Goal: Book appointment/travel/reservation

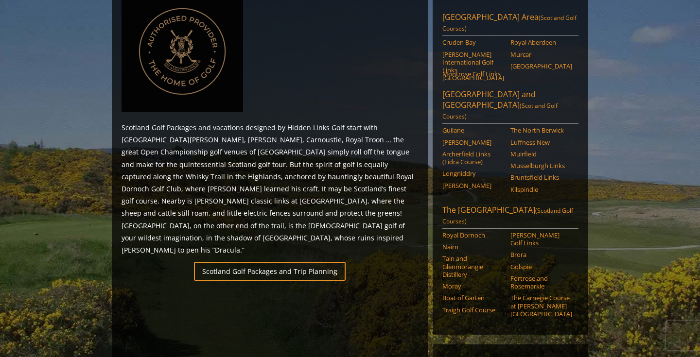
scroll to position [480, 0]
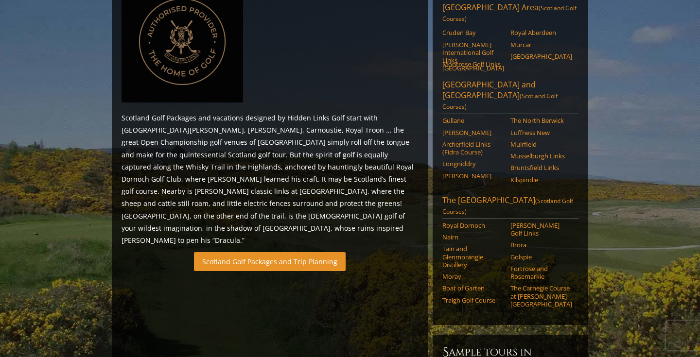
click at [277, 252] on link "Scotland Golf Packages and Trip Planning" at bounding box center [270, 261] width 152 height 19
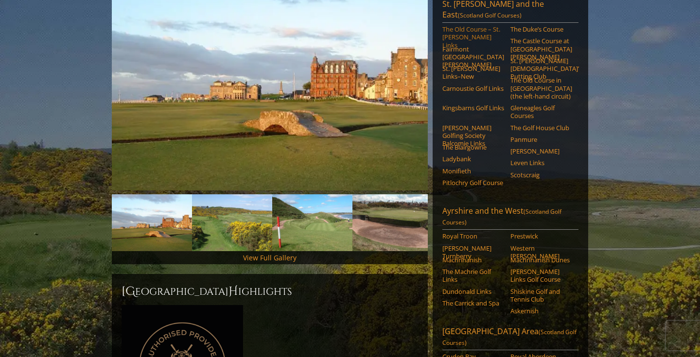
scroll to position [144, 0]
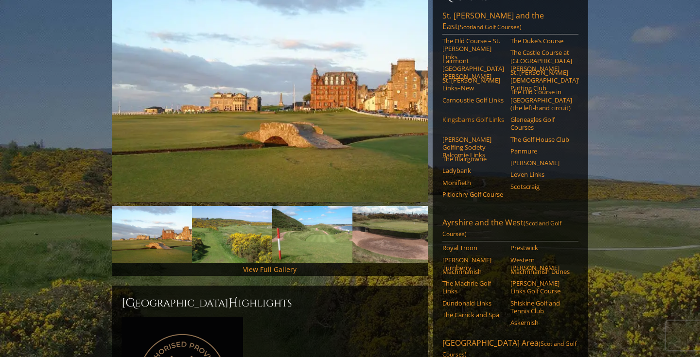
click at [457, 116] on link "Kingsbarns Golf Links" at bounding box center [473, 120] width 62 height 8
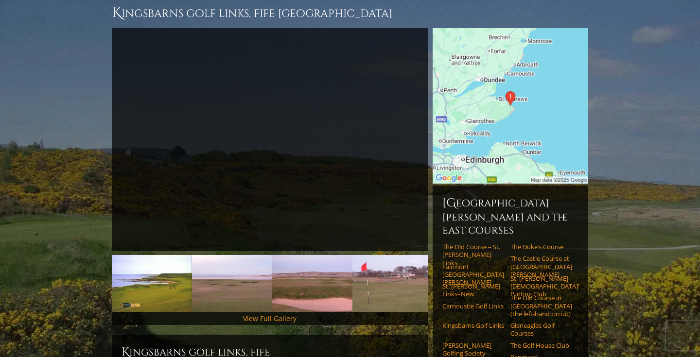
scroll to position [66, 0]
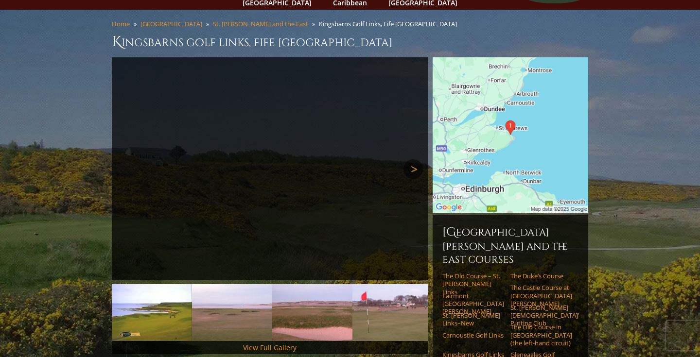
click at [413, 159] on link "Next" at bounding box center [413, 168] width 19 height 19
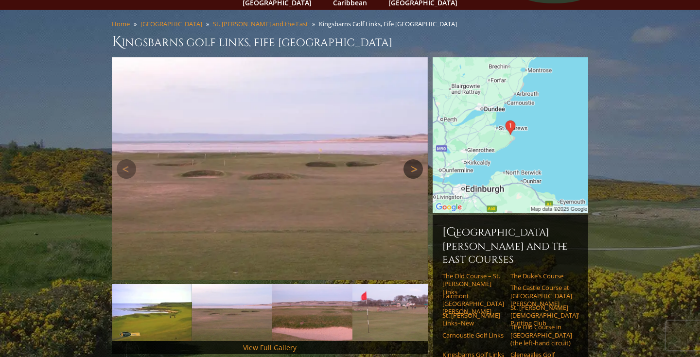
click at [413, 159] on link "Next" at bounding box center [413, 168] width 19 height 19
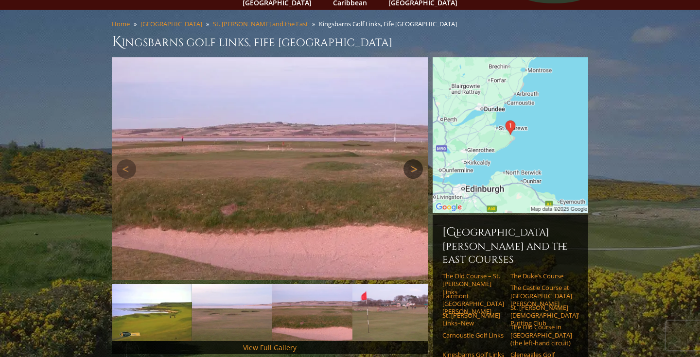
click at [413, 159] on link "Next" at bounding box center [413, 168] width 19 height 19
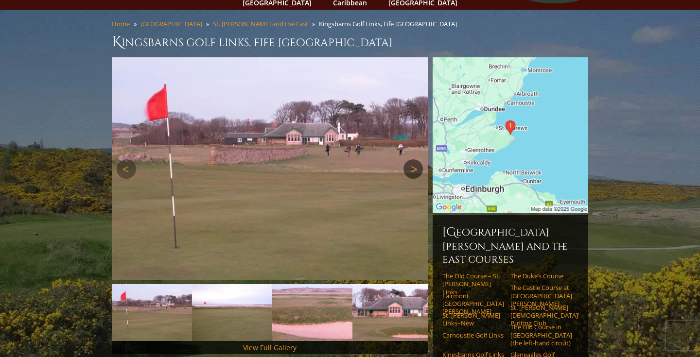
click at [413, 159] on link "Next" at bounding box center [413, 168] width 19 height 19
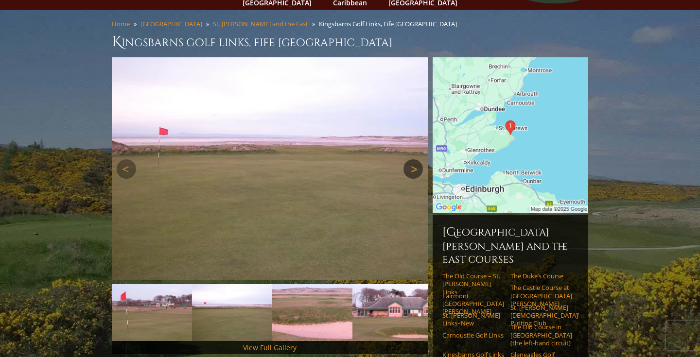
click at [413, 159] on link "Next" at bounding box center [413, 168] width 19 height 19
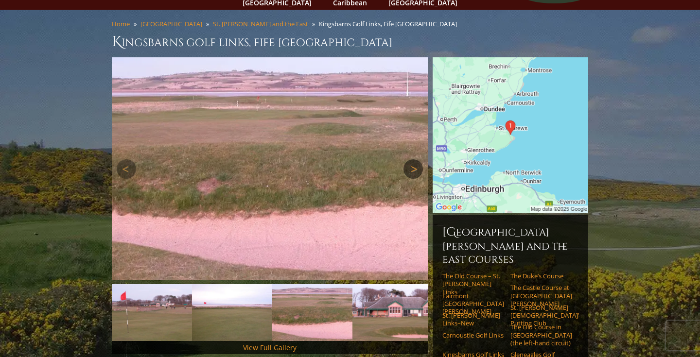
click at [413, 159] on link "Next" at bounding box center [413, 168] width 19 height 19
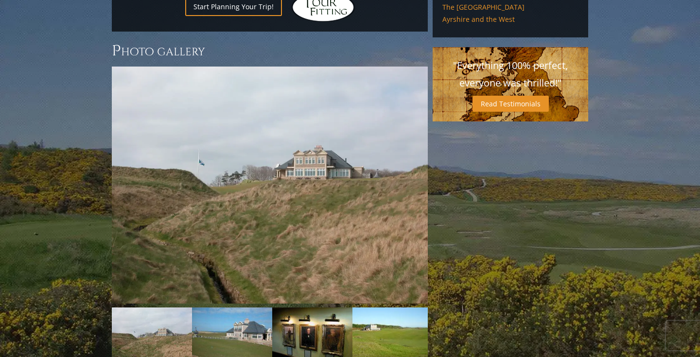
scroll to position [835, 0]
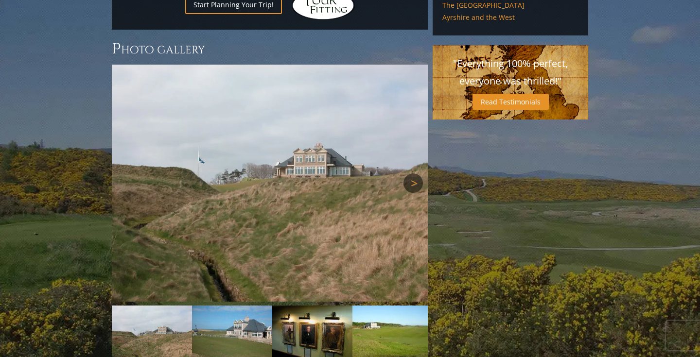
click at [411, 174] on link "Next" at bounding box center [413, 183] width 19 height 19
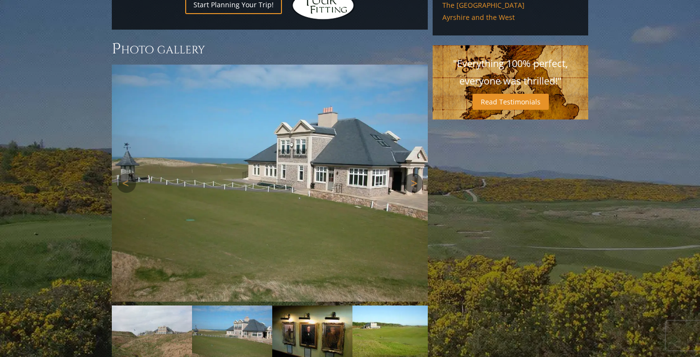
click at [411, 174] on link "Next" at bounding box center [413, 183] width 19 height 19
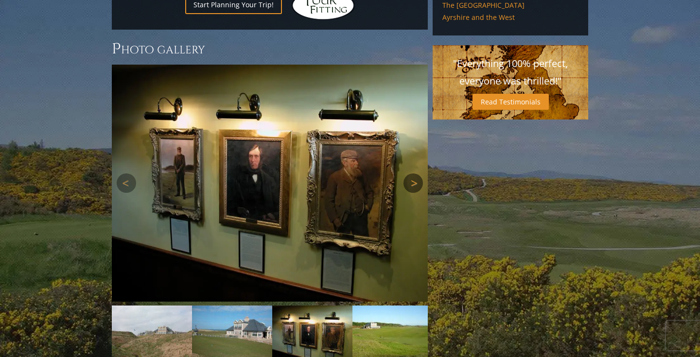
click at [411, 174] on link "Next" at bounding box center [413, 183] width 19 height 19
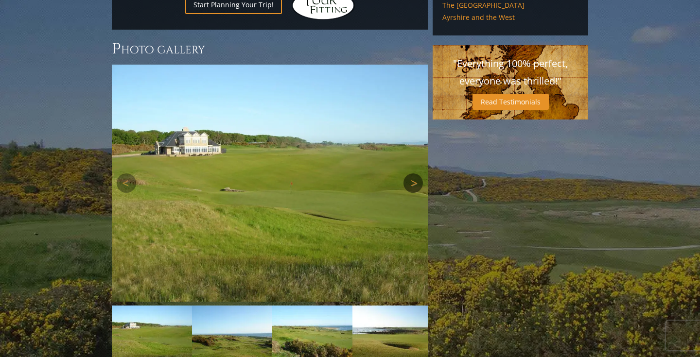
click at [412, 174] on link "Next" at bounding box center [413, 183] width 19 height 19
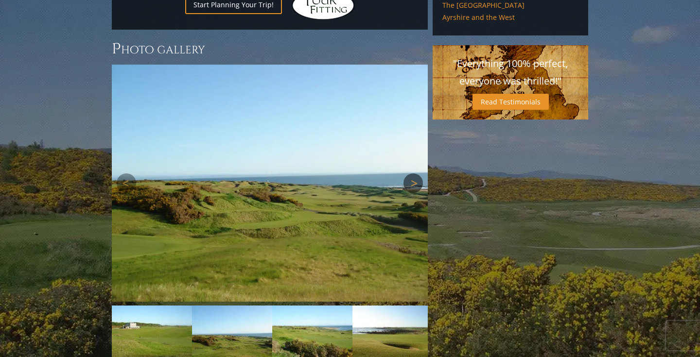
click at [412, 174] on link "Next" at bounding box center [413, 183] width 19 height 19
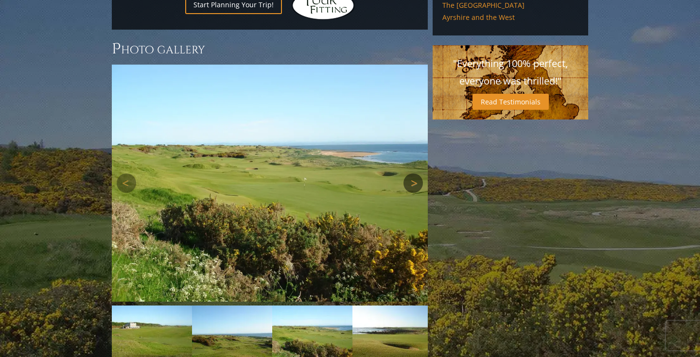
click at [412, 174] on link "Next" at bounding box center [413, 183] width 19 height 19
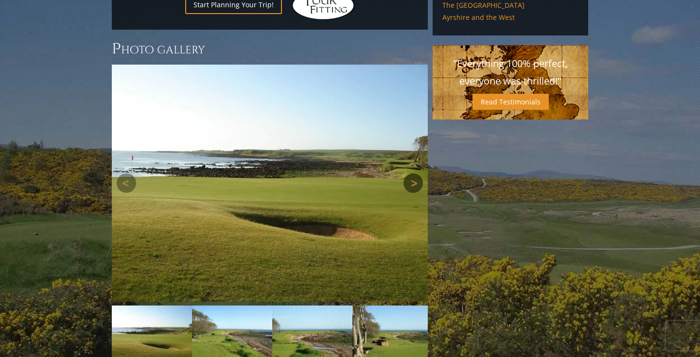
click at [412, 174] on link "Next" at bounding box center [413, 183] width 19 height 19
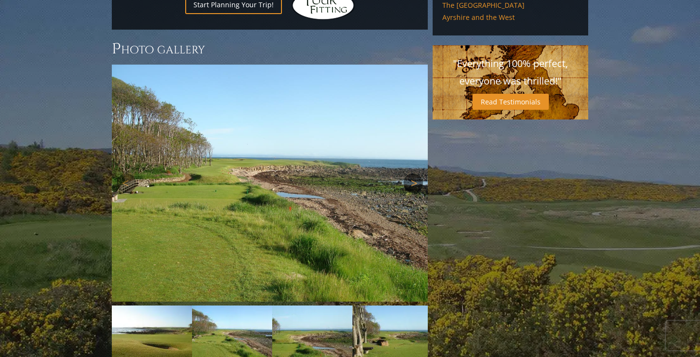
click at [412, 174] on link "Next" at bounding box center [413, 183] width 19 height 19
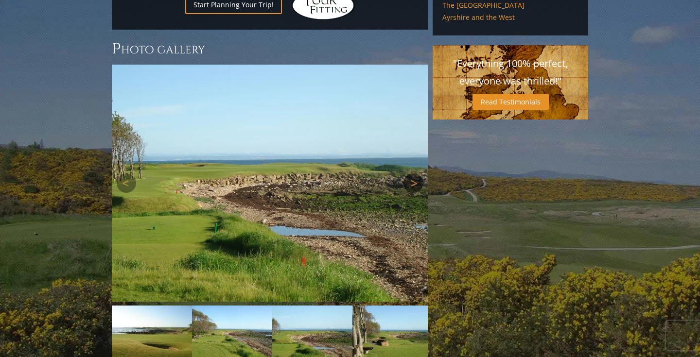
click at [412, 174] on link "Next" at bounding box center [413, 183] width 19 height 19
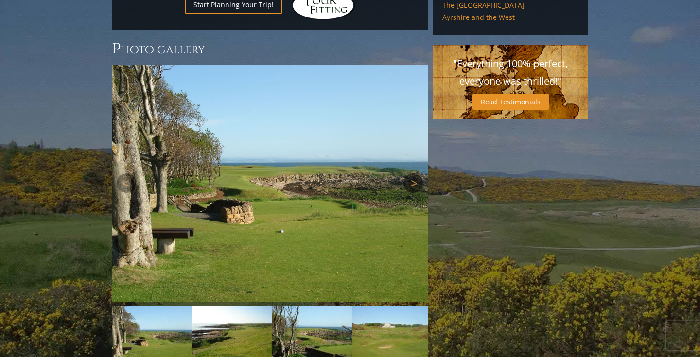
click at [412, 174] on link "Next" at bounding box center [413, 183] width 19 height 19
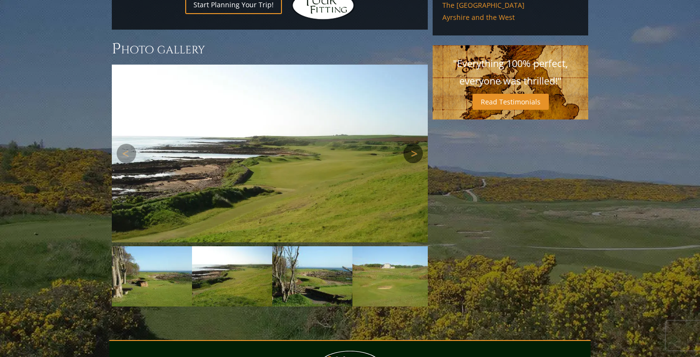
click at [412, 140] on img at bounding box center [270, 183] width 316 height 237
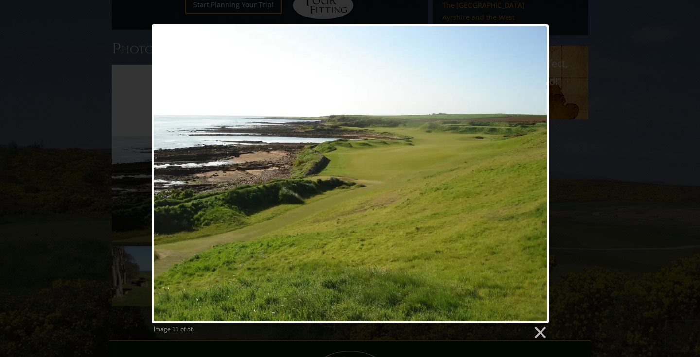
click at [594, 113] on div "Image 11 of 56" at bounding box center [350, 182] width 700 height 316
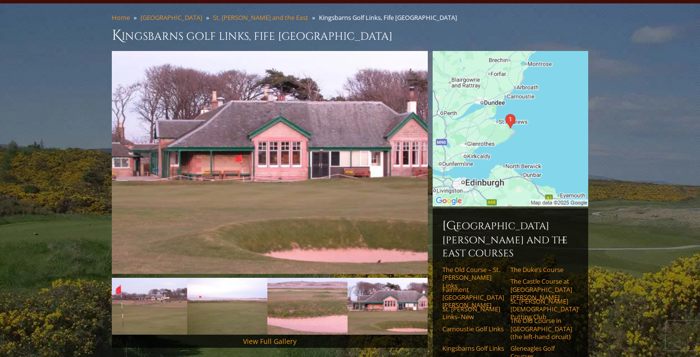
scroll to position [0, 0]
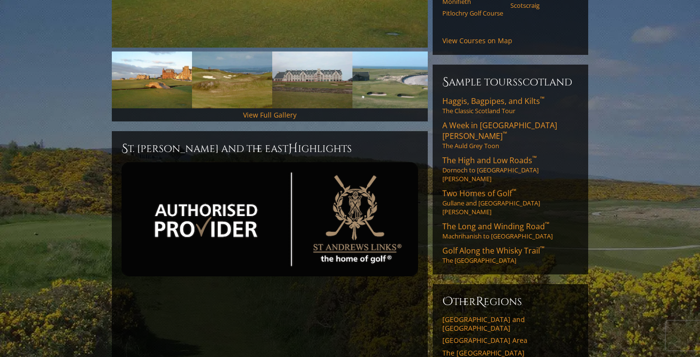
scroll to position [291, 0]
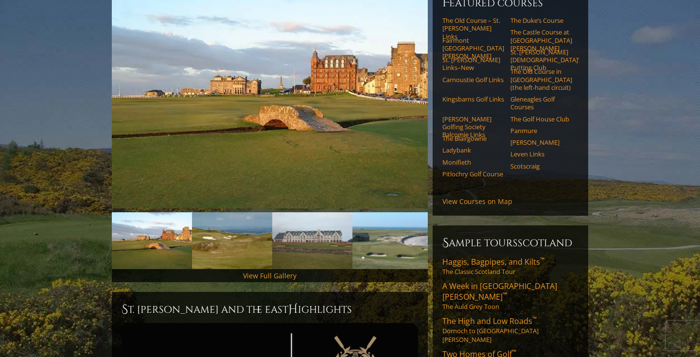
scroll to position [139, 0]
click at [495, 196] on link "View Courses on Map" at bounding box center [477, 200] width 70 height 9
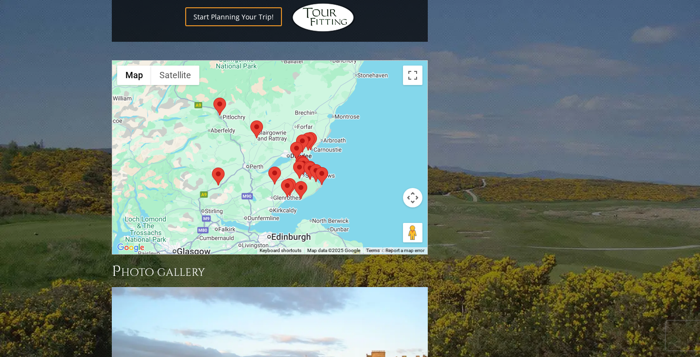
scroll to position [1222, 0]
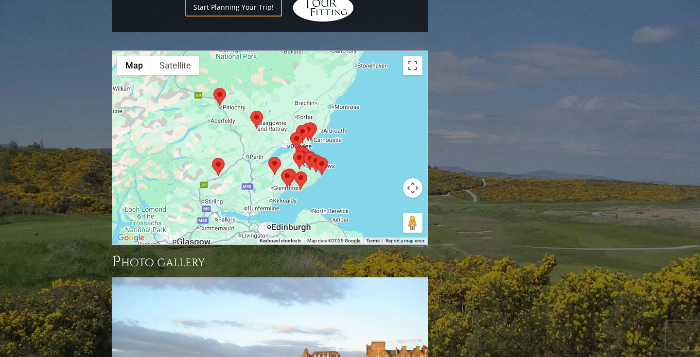
click at [213, 88] on area at bounding box center [213, 88] width 0 height 0
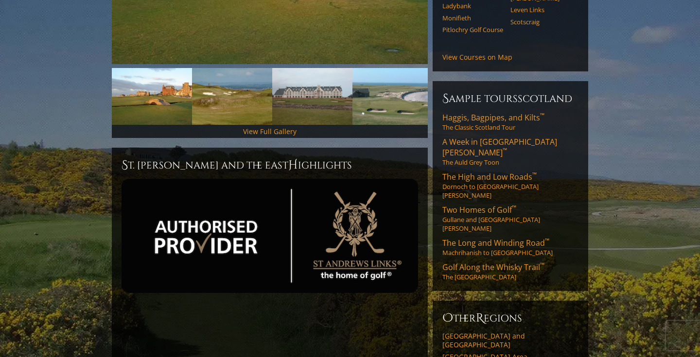
scroll to position [0, 0]
